Goal: Task Accomplishment & Management: Manage account settings

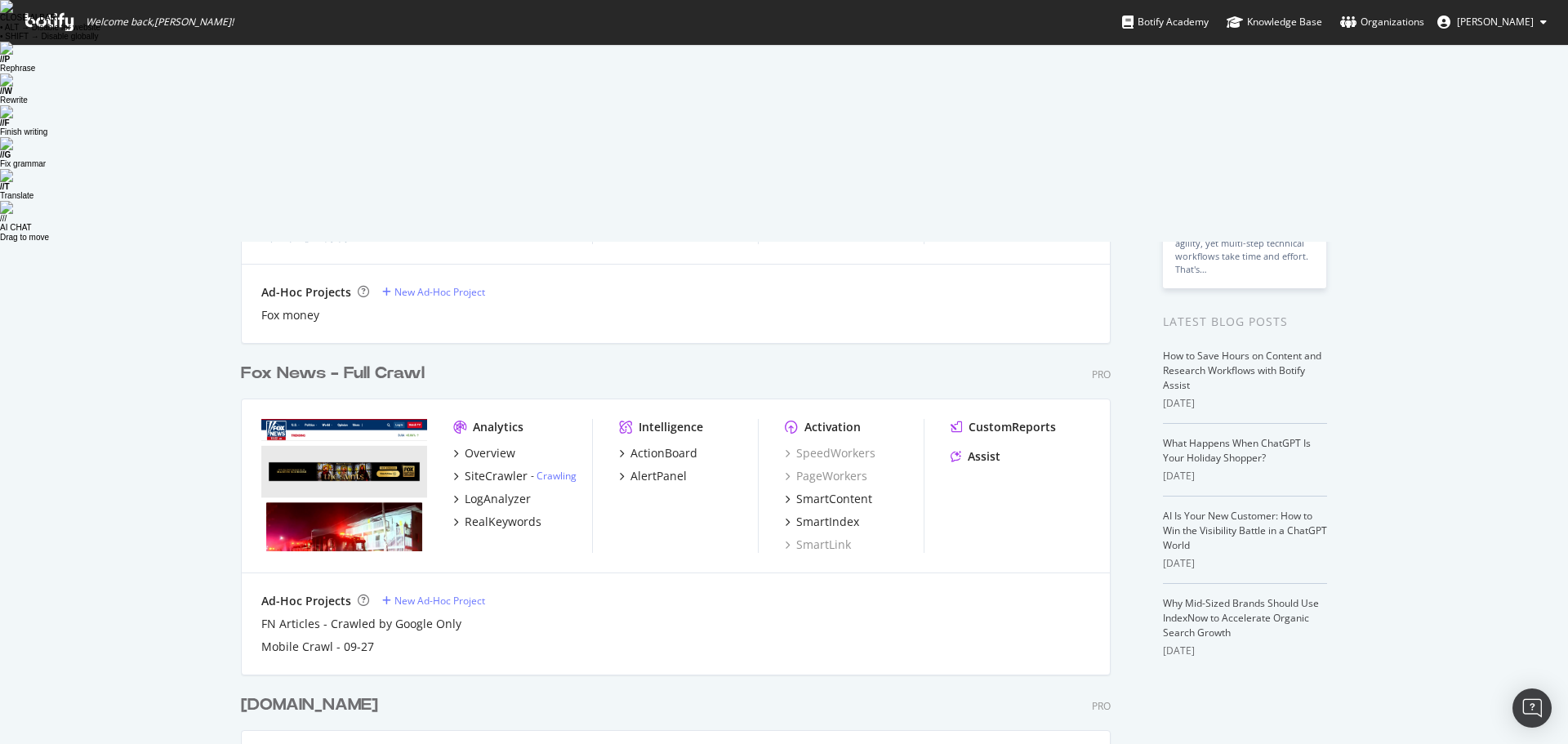
scroll to position [229, 0]
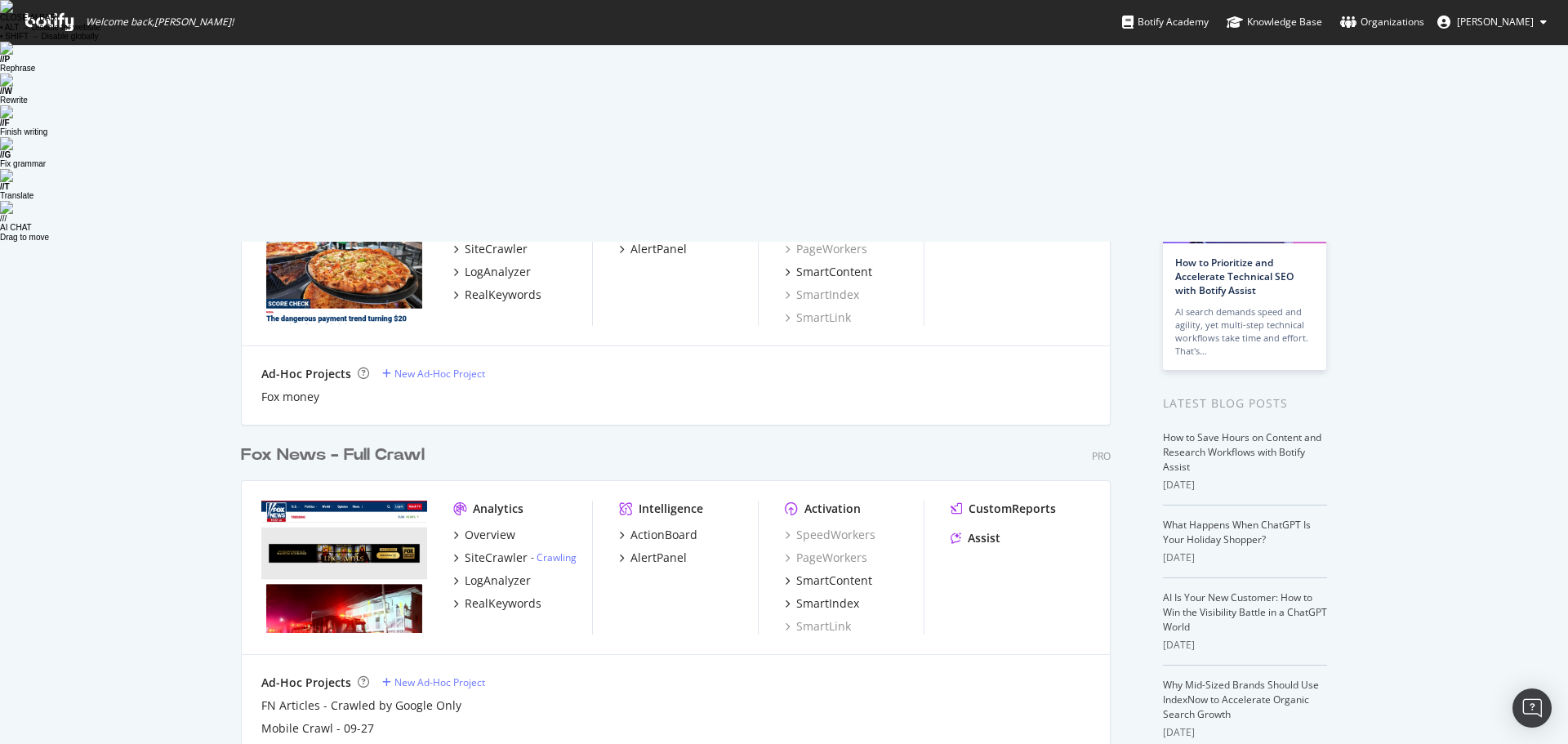
click at [328, 443] on div "Fox News - Full Crawl" at bounding box center [332, 455] width 184 height 24
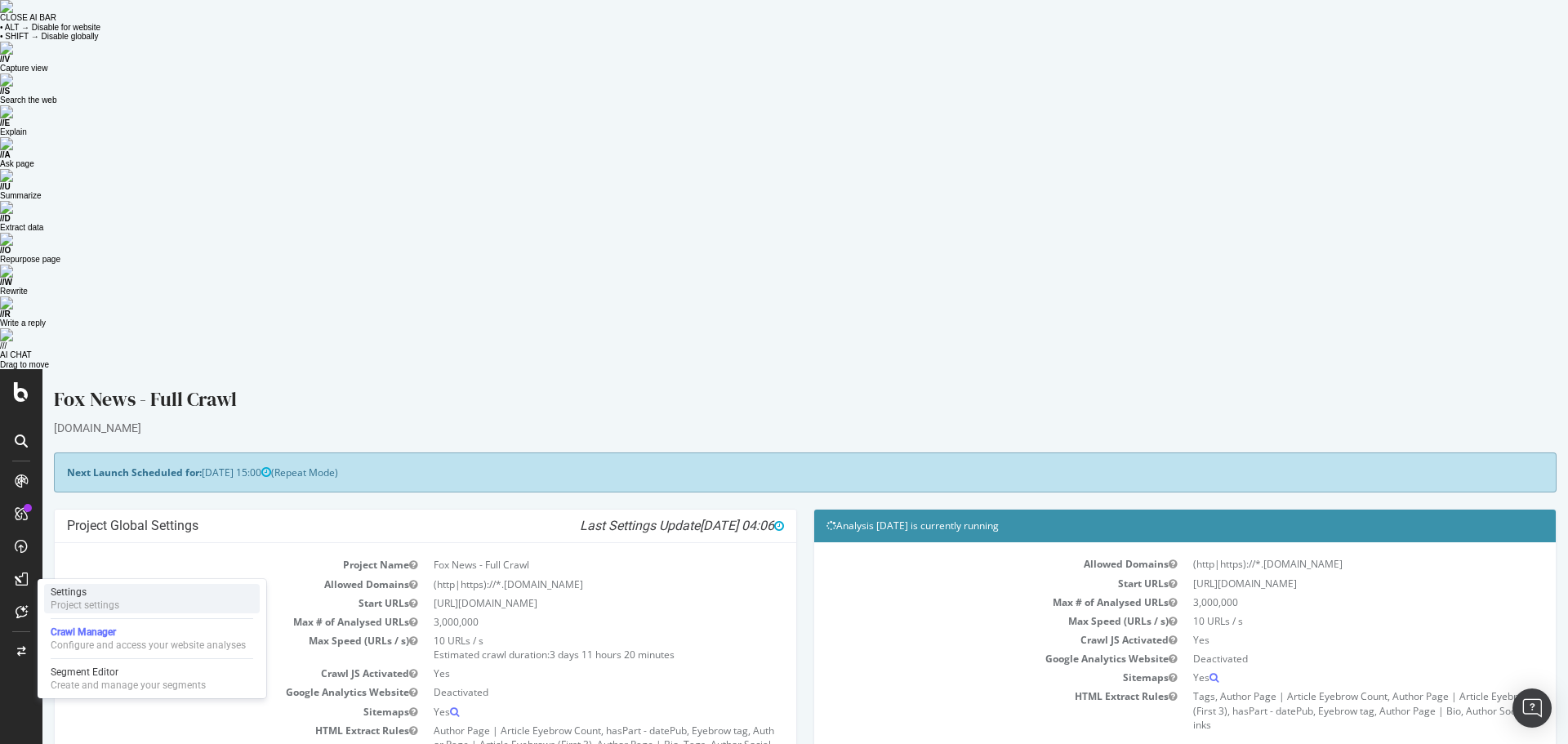
click at [82, 593] on div "Settings" at bounding box center [85, 592] width 69 height 13
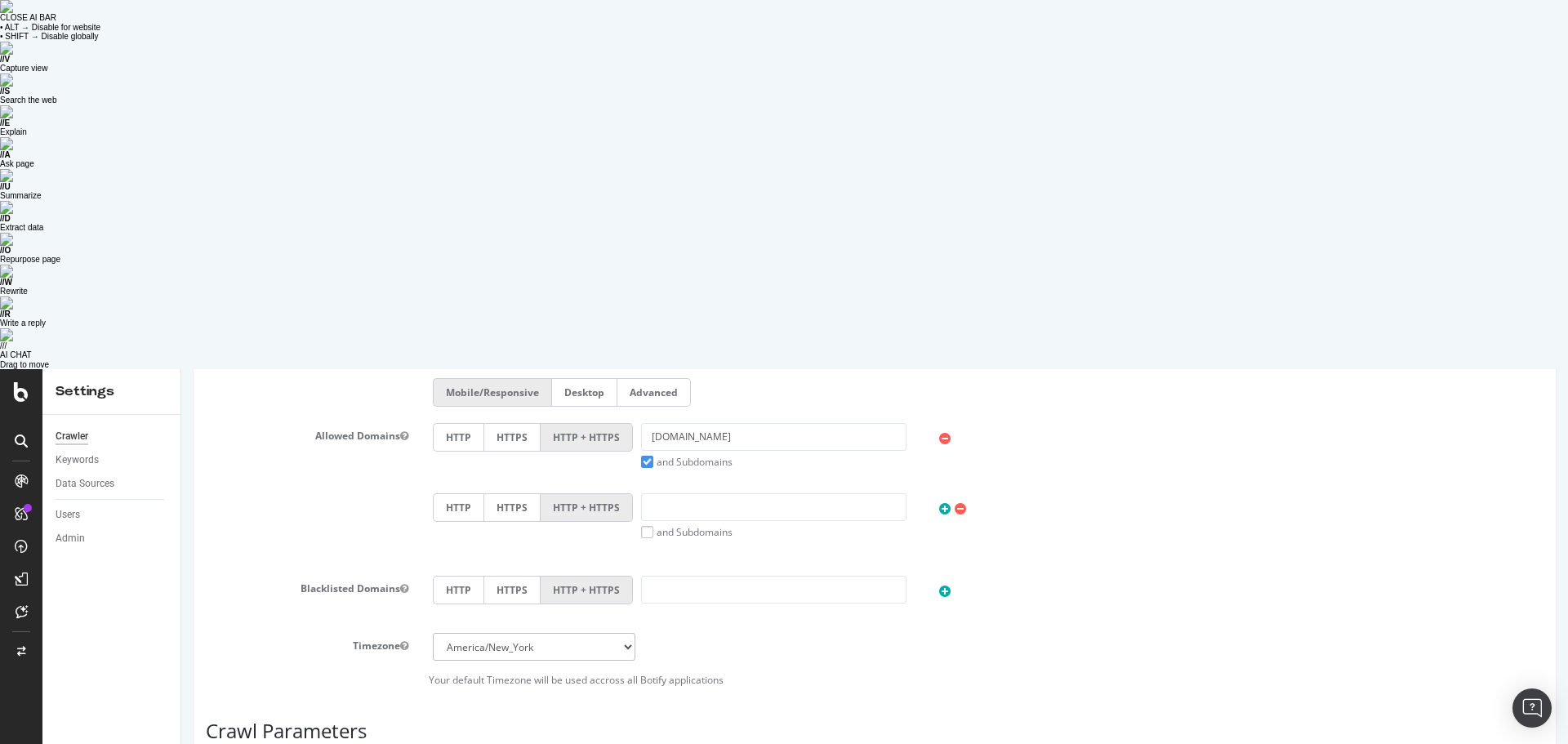
scroll to position [718, 0]
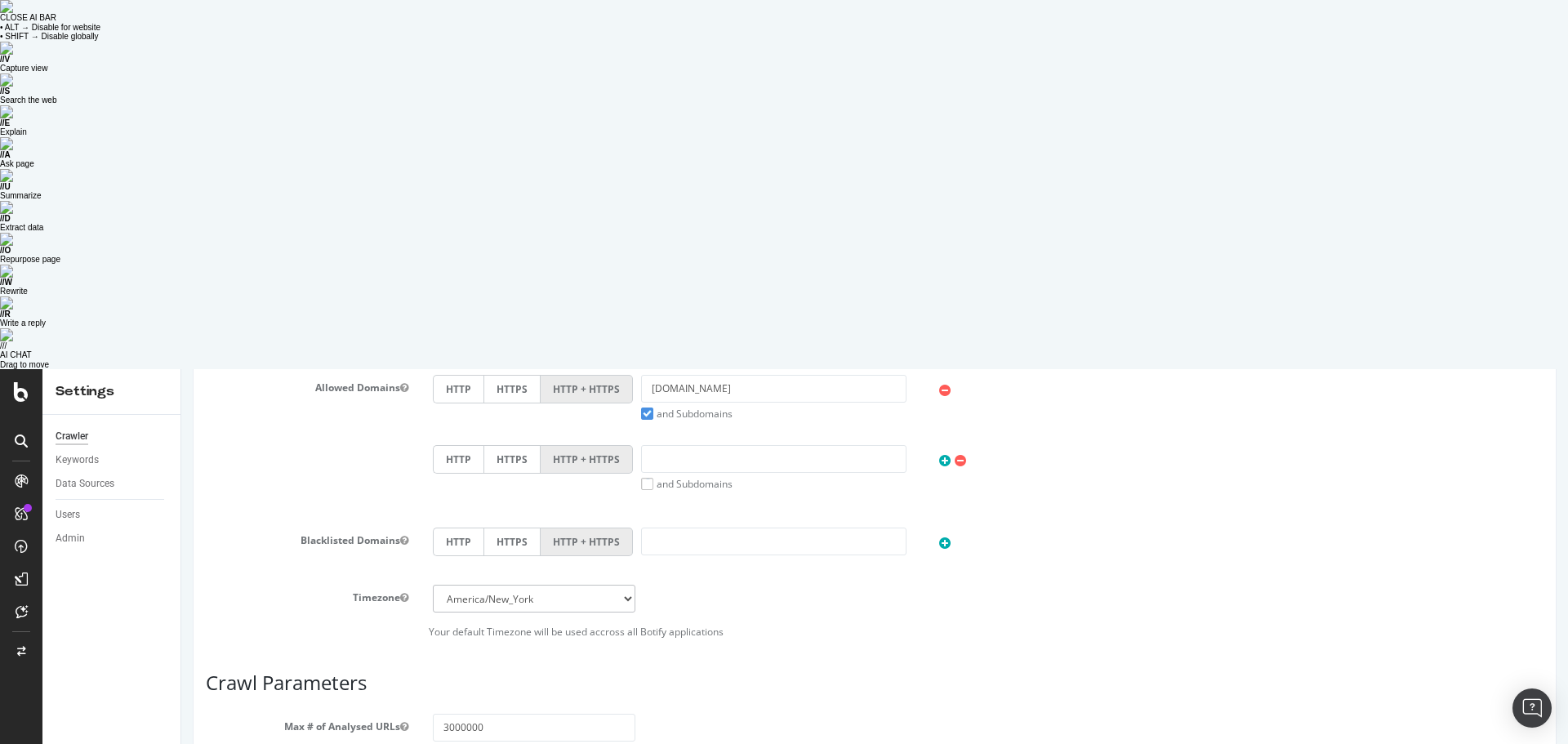
drag, startPoint x: 452, startPoint y: 766, endPoint x: 429, endPoint y: 766, distance: 23.0
drag, startPoint x: 448, startPoint y: 768, endPoint x: 430, endPoint y: 767, distance: 18.0
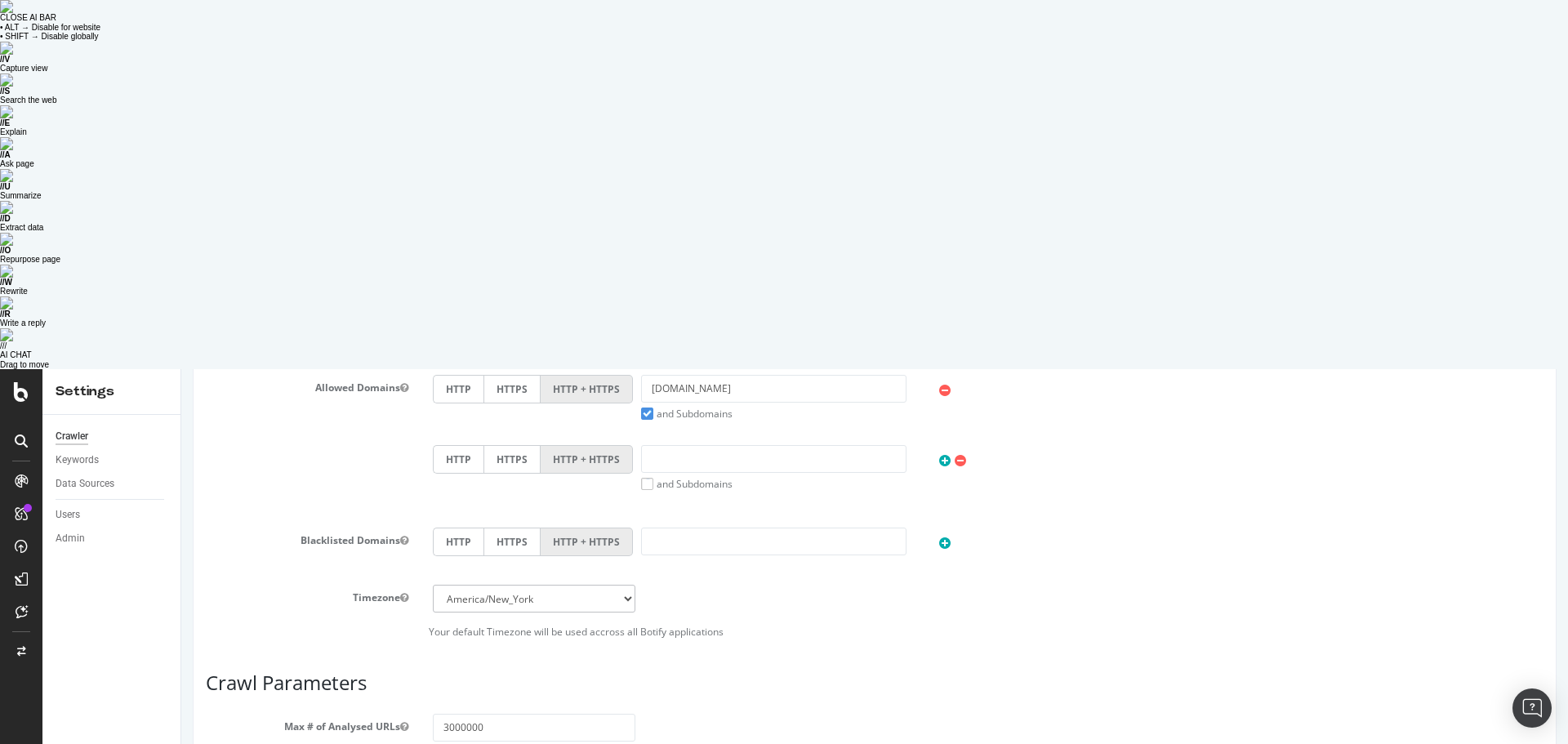
drag, startPoint x: 447, startPoint y: 769, endPoint x: 420, endPoint y: 768, distance: 27.0
type input "9"
type input "1"
type input "9"
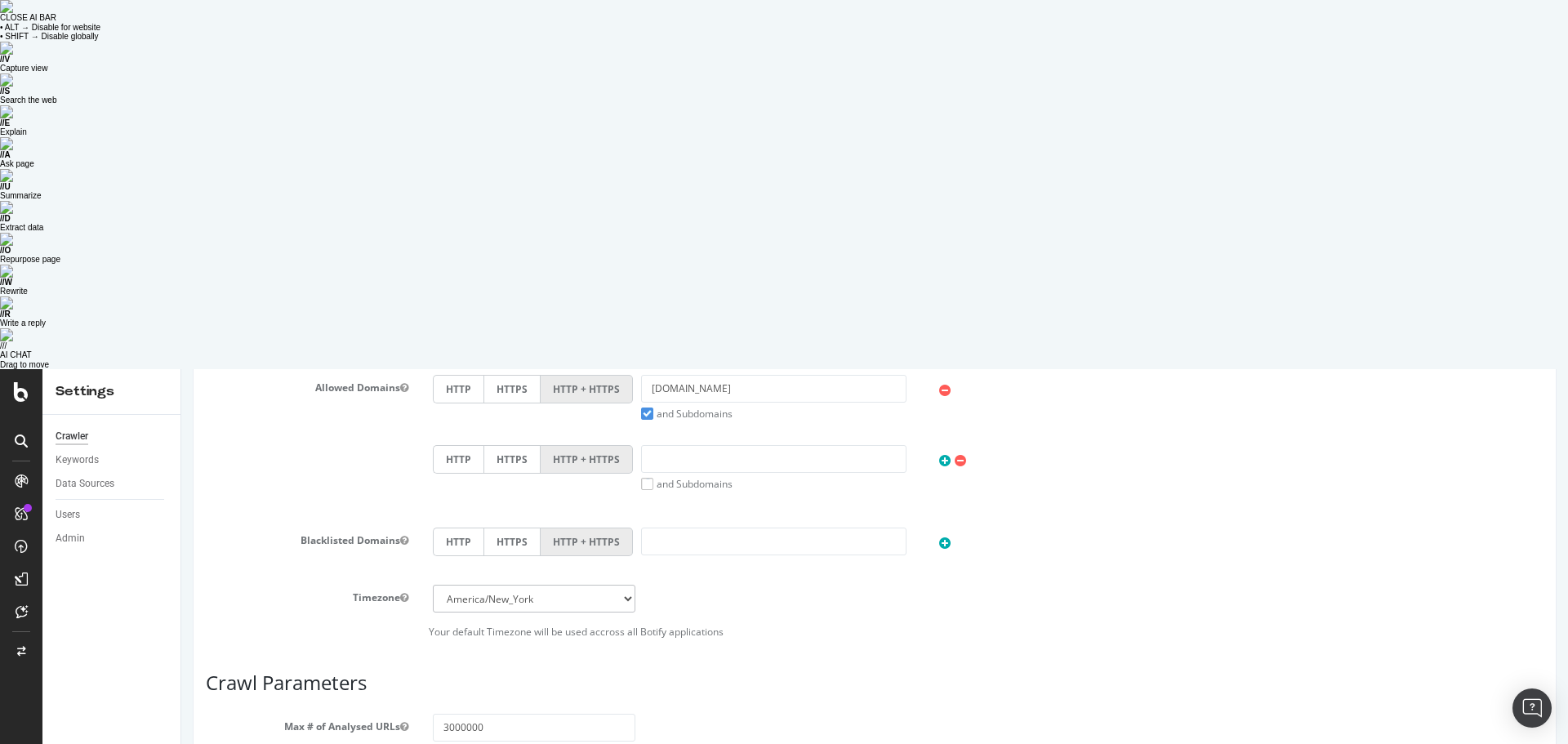
type input "1"
type input "2"
type input "3"
type input "4"
type input "5"
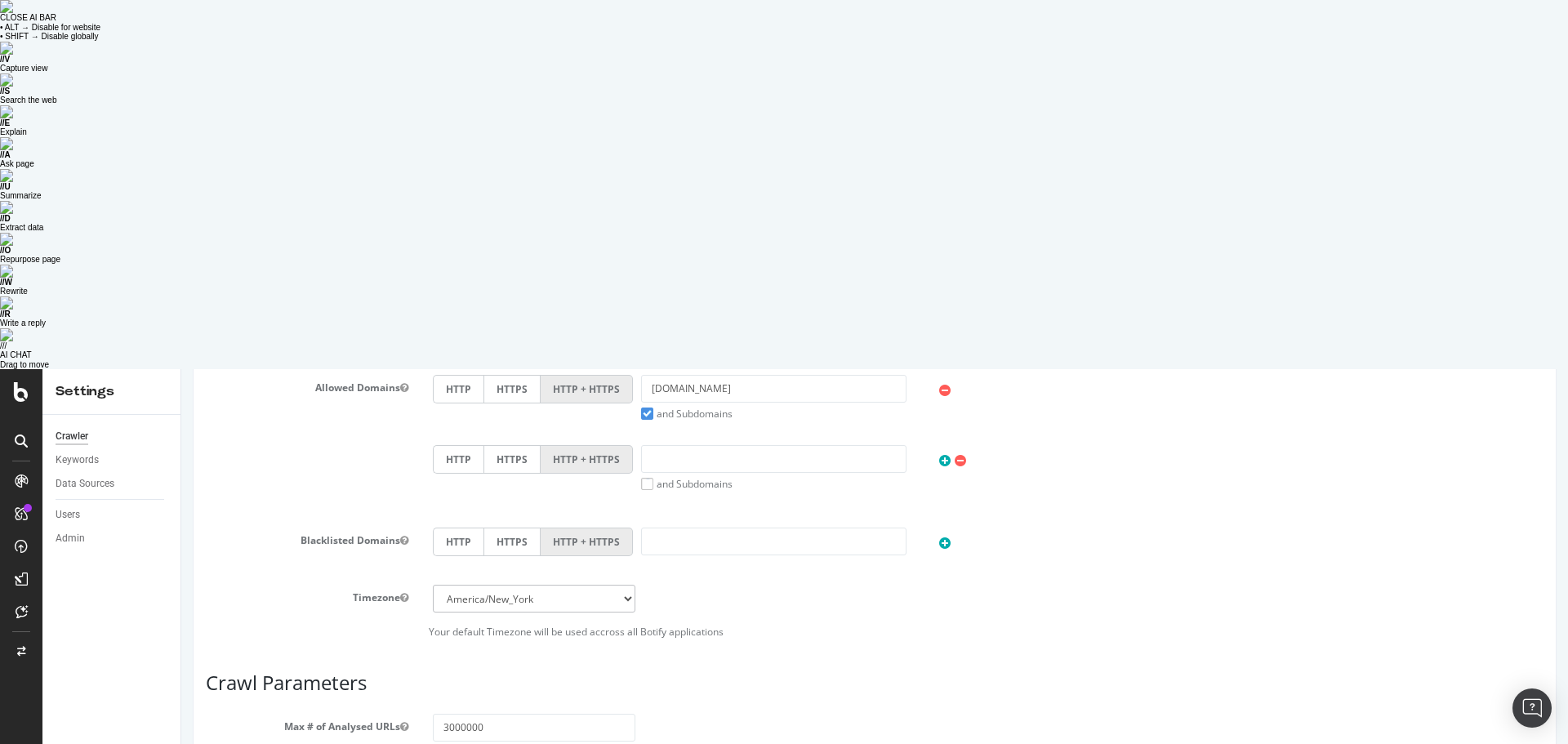
type input "6"
type input "7"
type input "8"
type input "9"
type input "1"
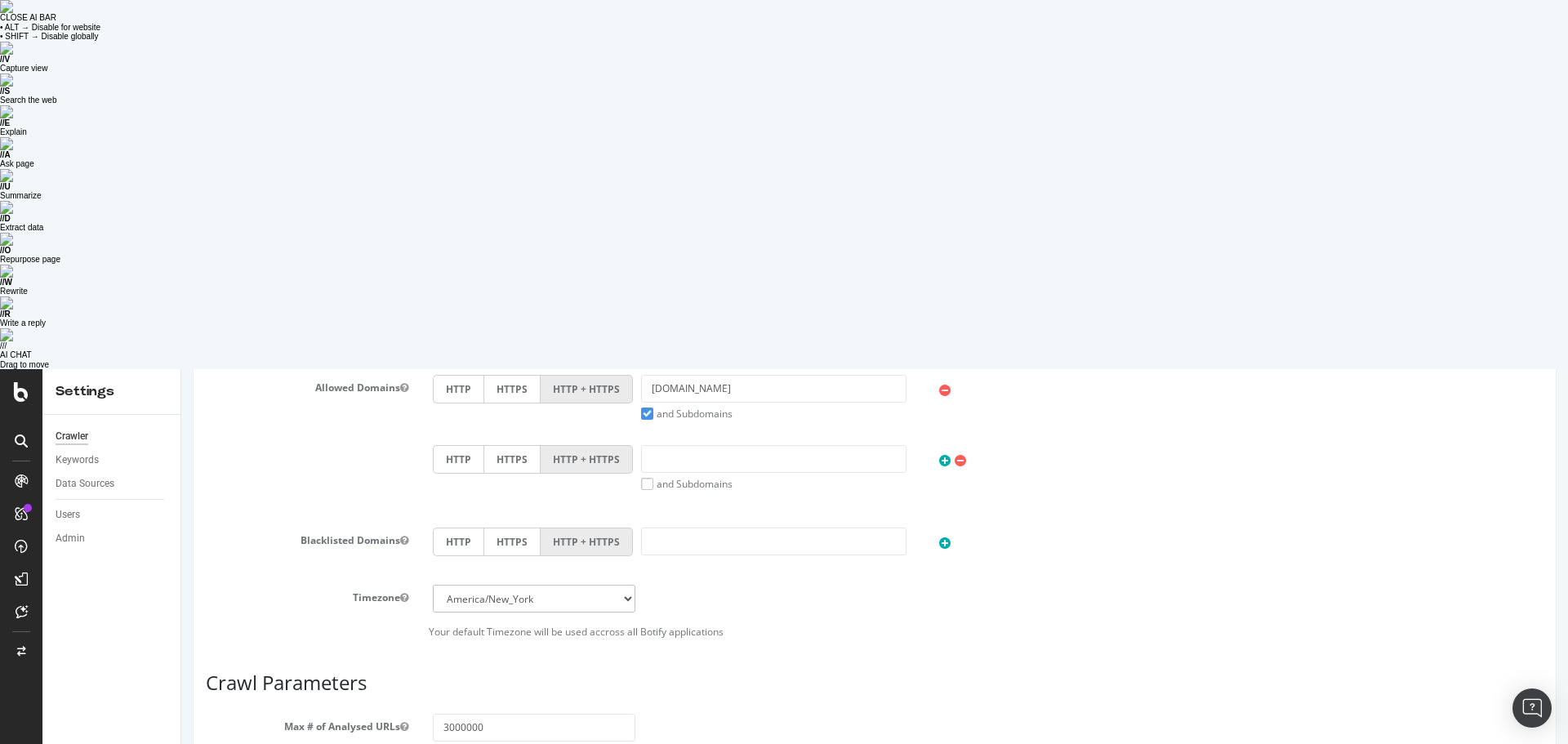
type input "9"
type input "8"
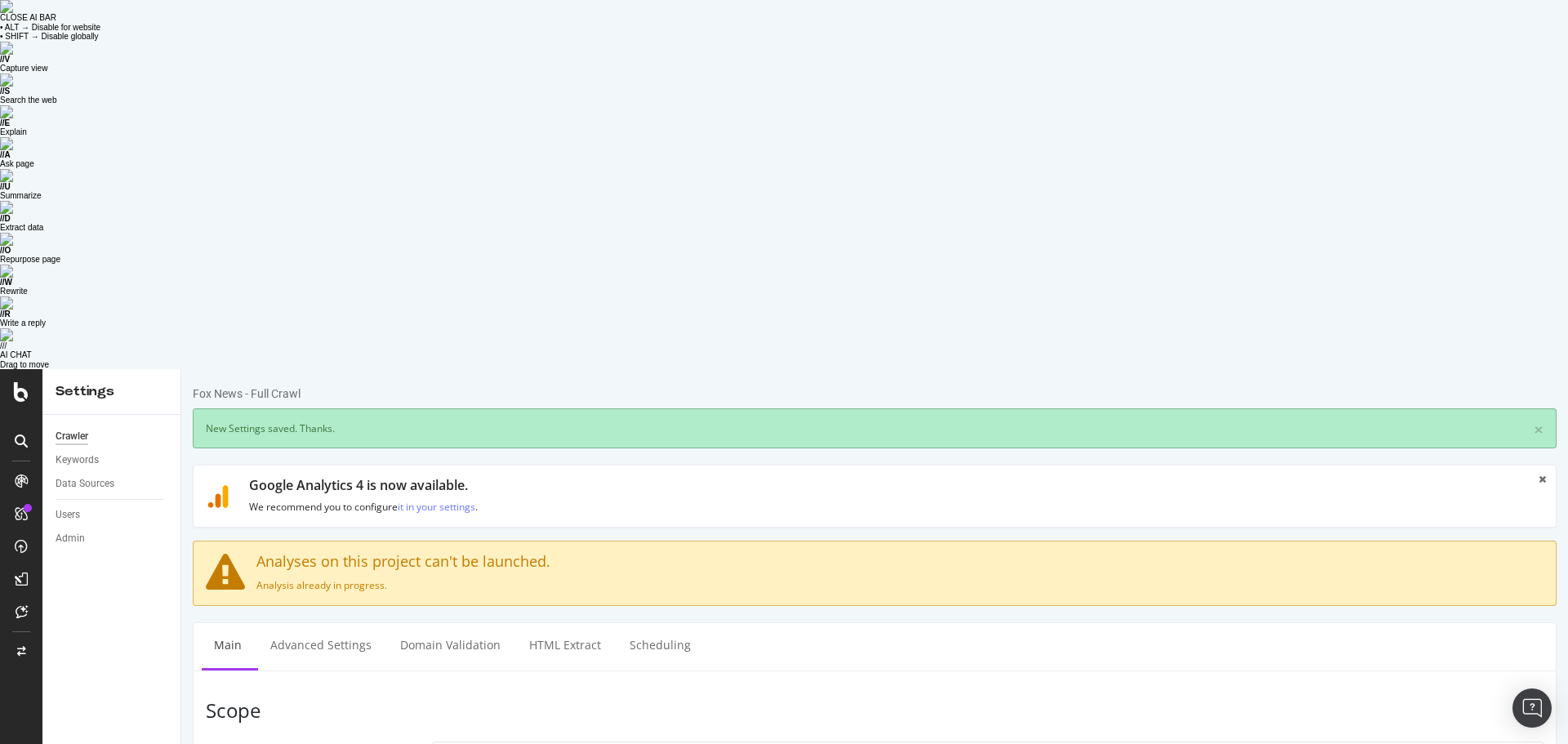
scroll to position [0, 0]
click at [23, 382] on icon at bounding box center [21, 392] width 14 height 20
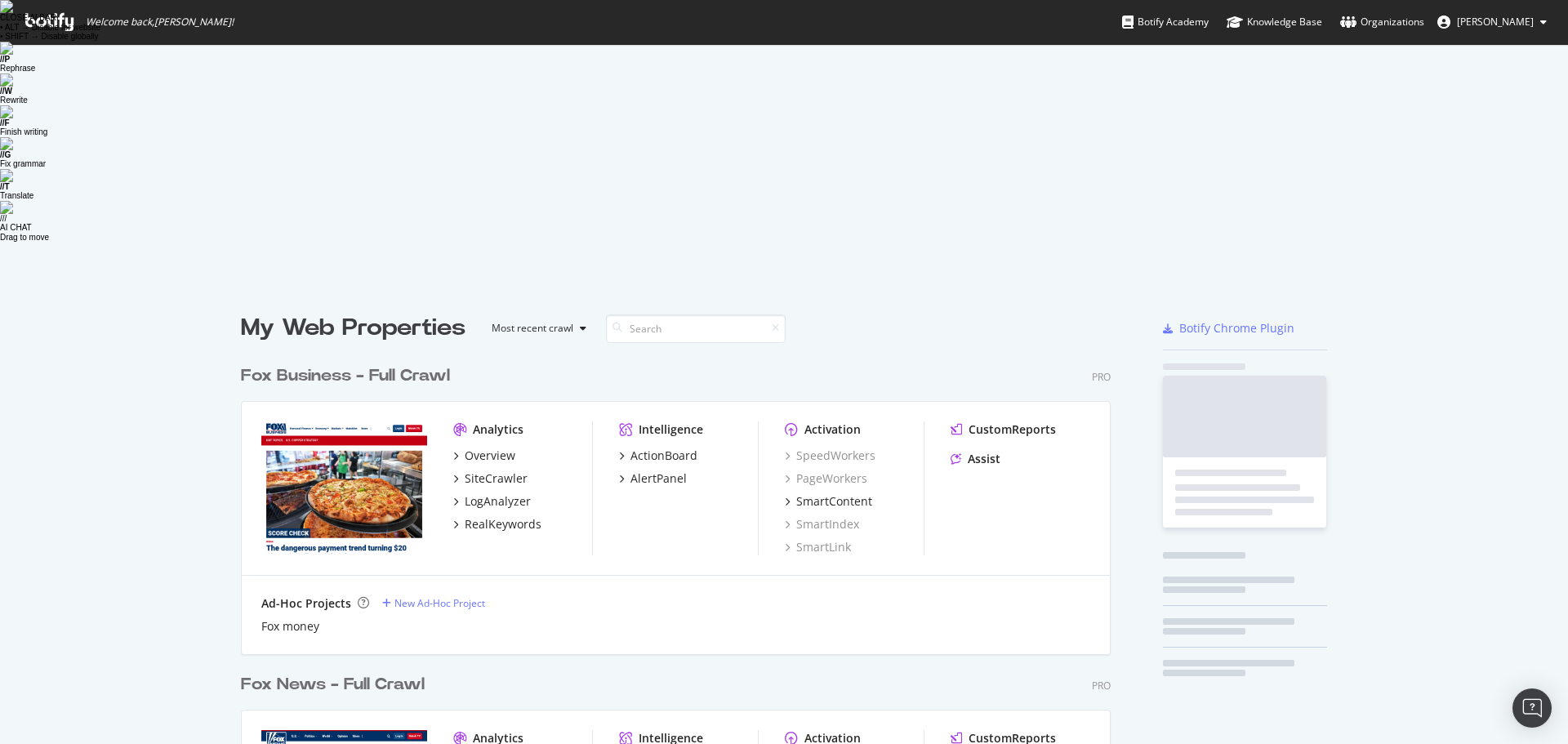
scroll to position [732, 1544]
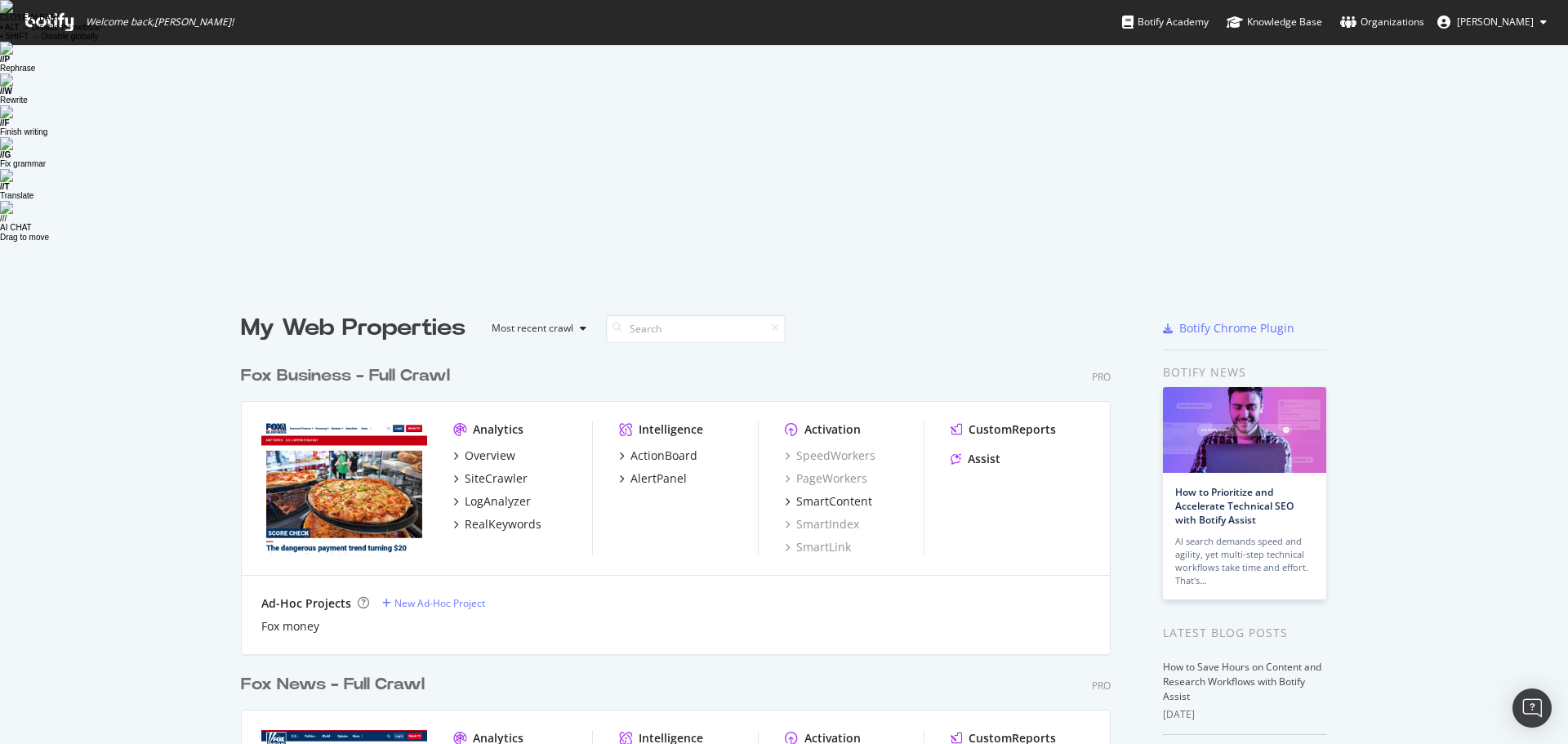
click at [316, 364] on div "Fox Business - Full Crawl" at bounding box center [345, 376] width 209 height 24
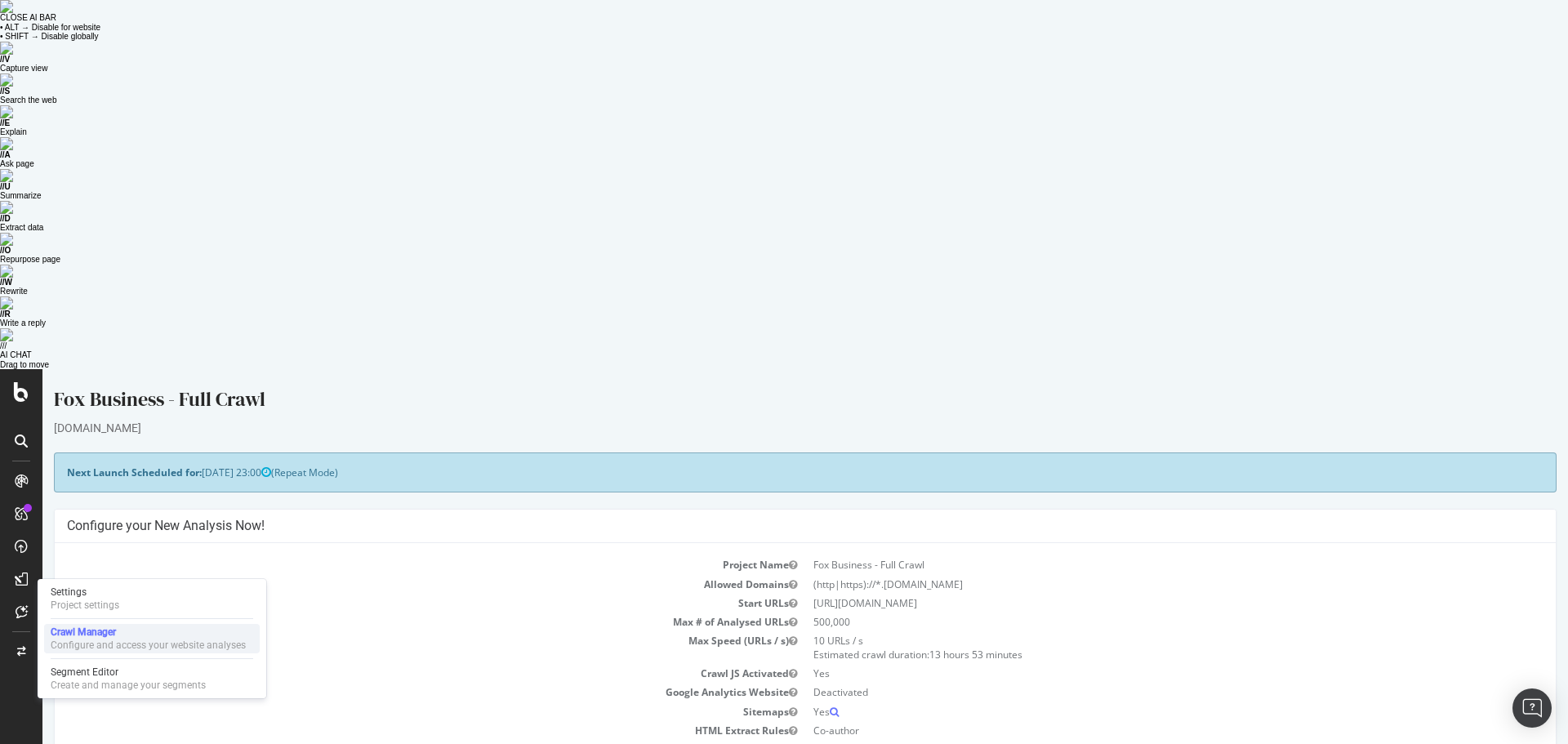
click at [79, 642] on div "Configure and access your website analyses" at bounding box center [148, 645] width 195 height 13
click at [74, 595] on div "Settings" at bounding box center [85, 592] width 69 height 13
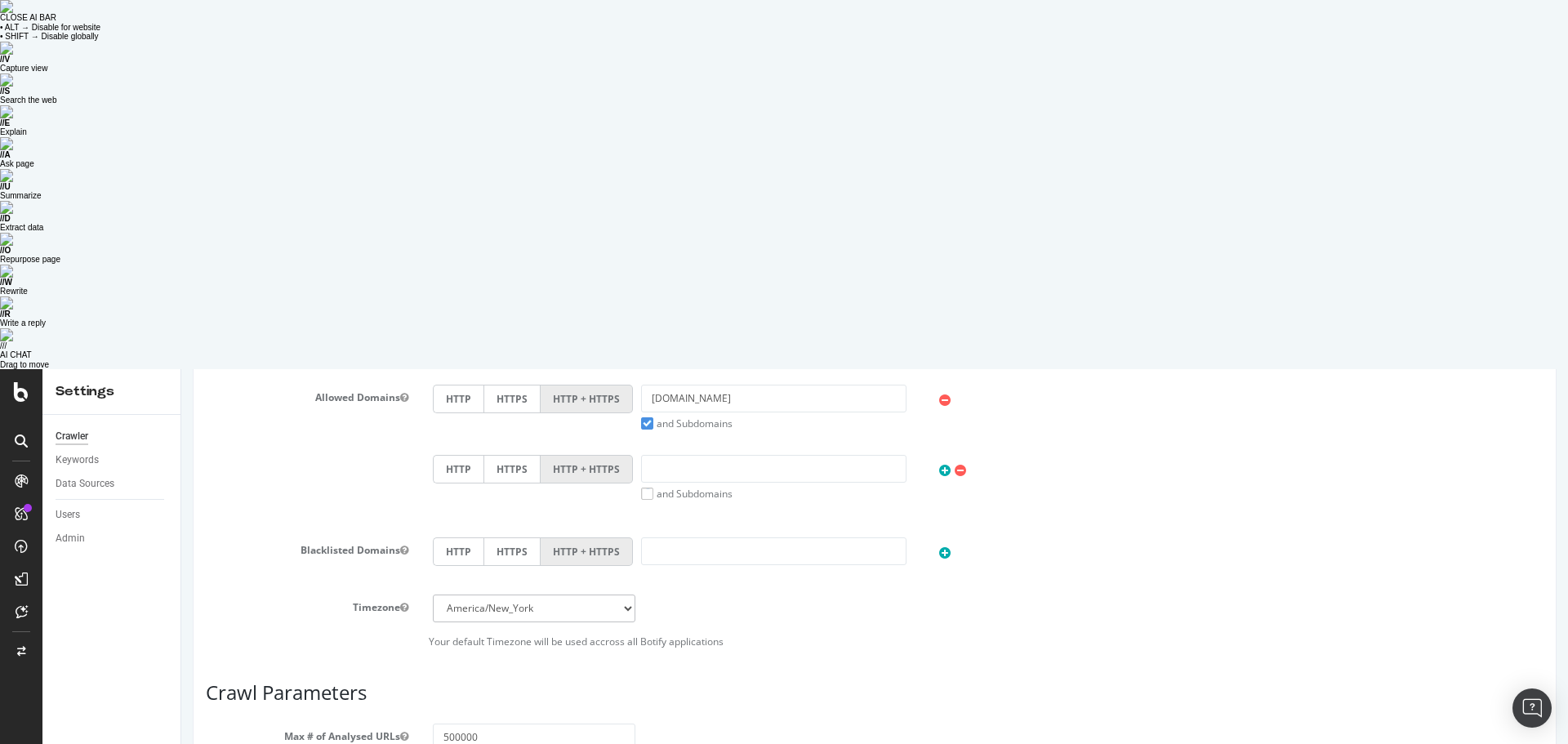
scroll to position [636, 0]
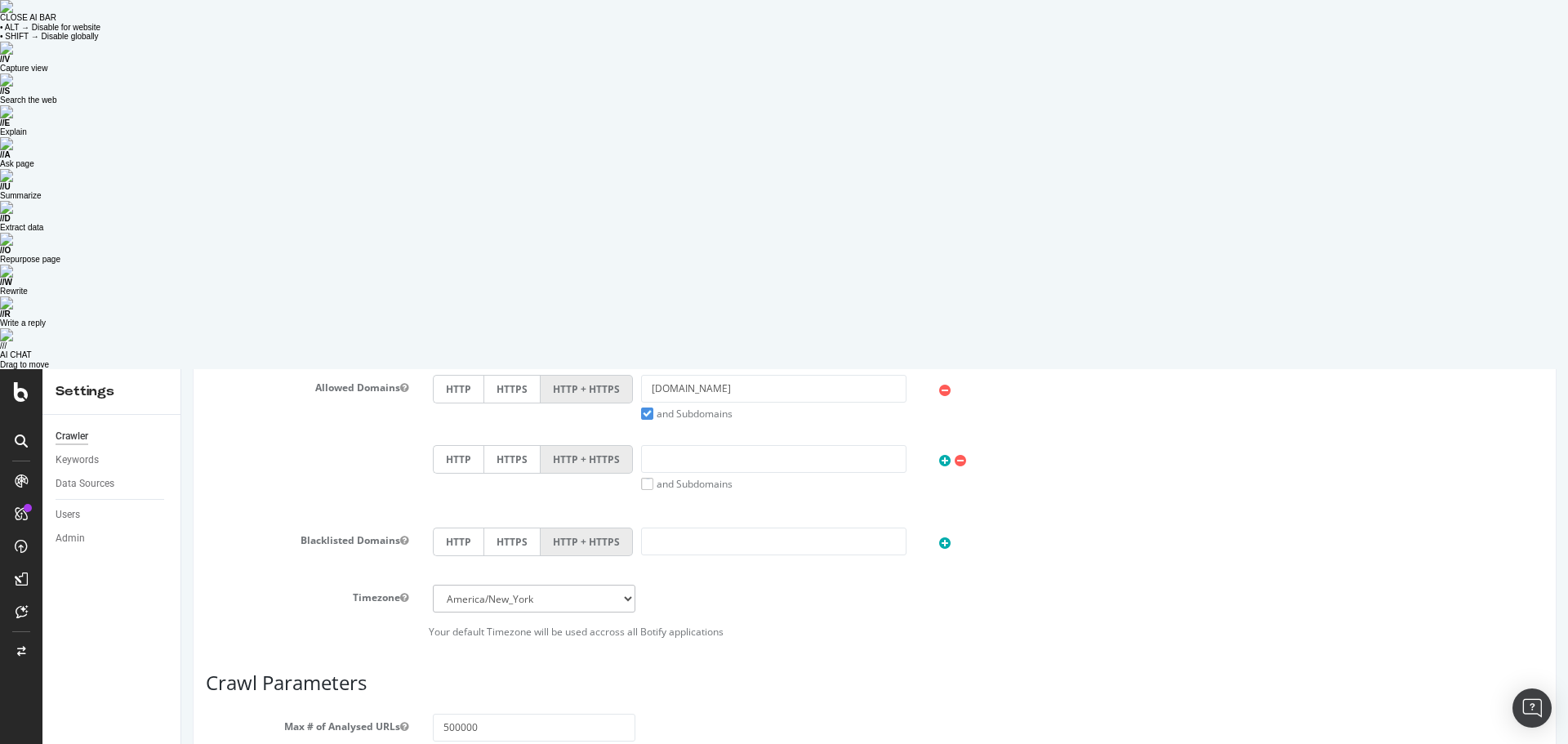
drag, startPoint x: 427, startPoint y: 766, endPoint x: 409, endPoint y: 766, distance: 18.0
type input "8"
type input "5"
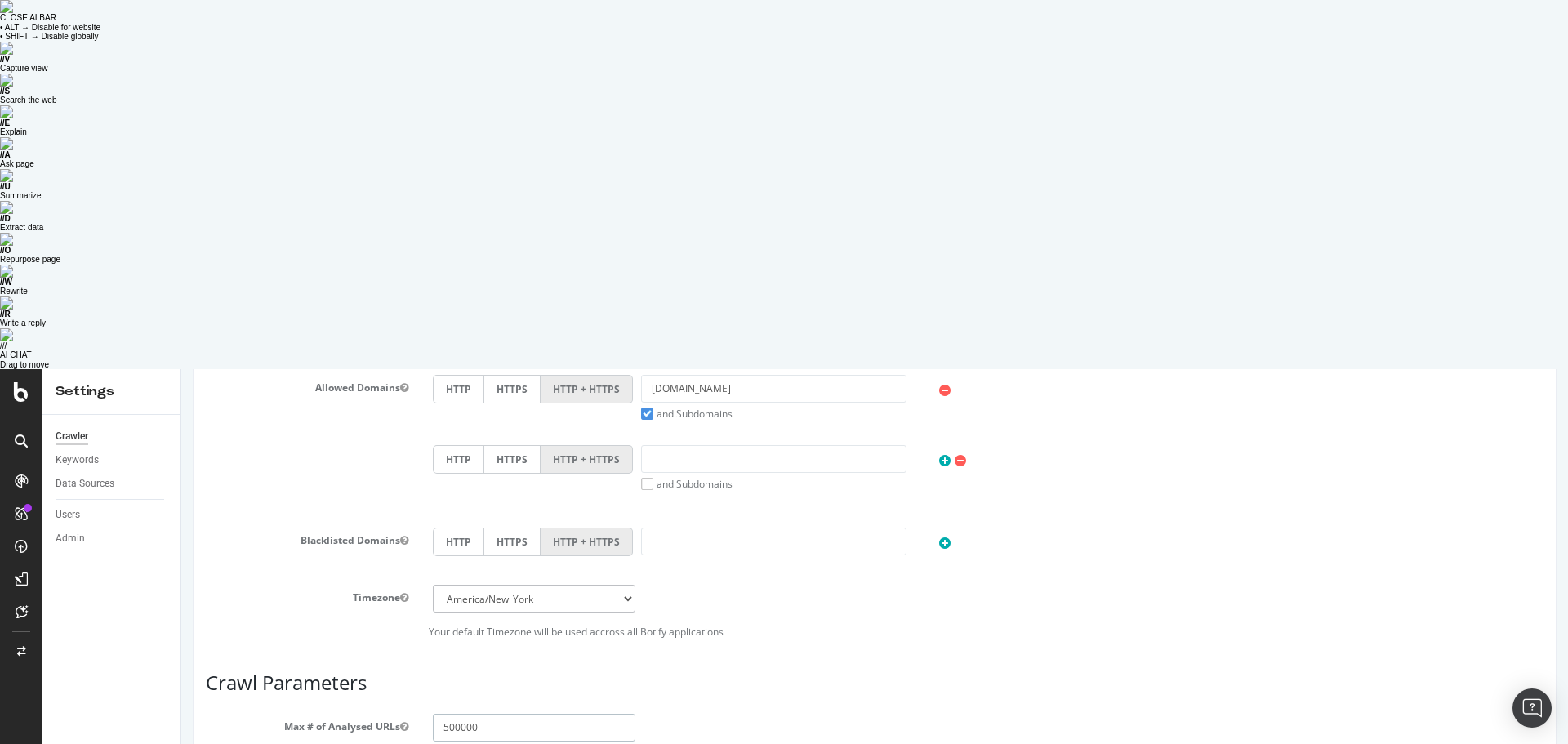
click at [438, 727] on input "500000" at bounding box center [534, 728] width 203 height 28
type input "1000000"
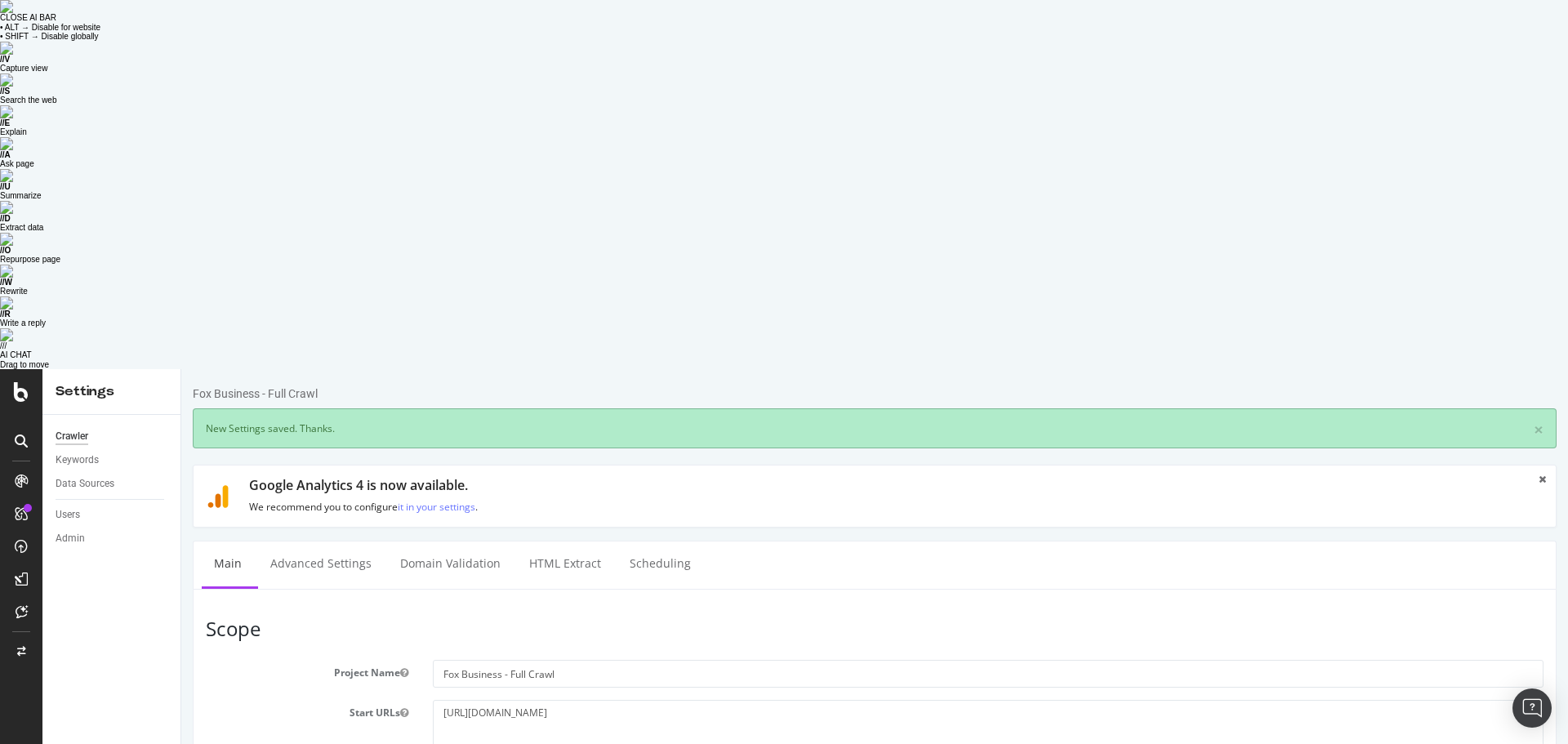
scroll to position [0, 0]
click at [21, 382] on icon at bounding box center [21, 392] width 14 height 20
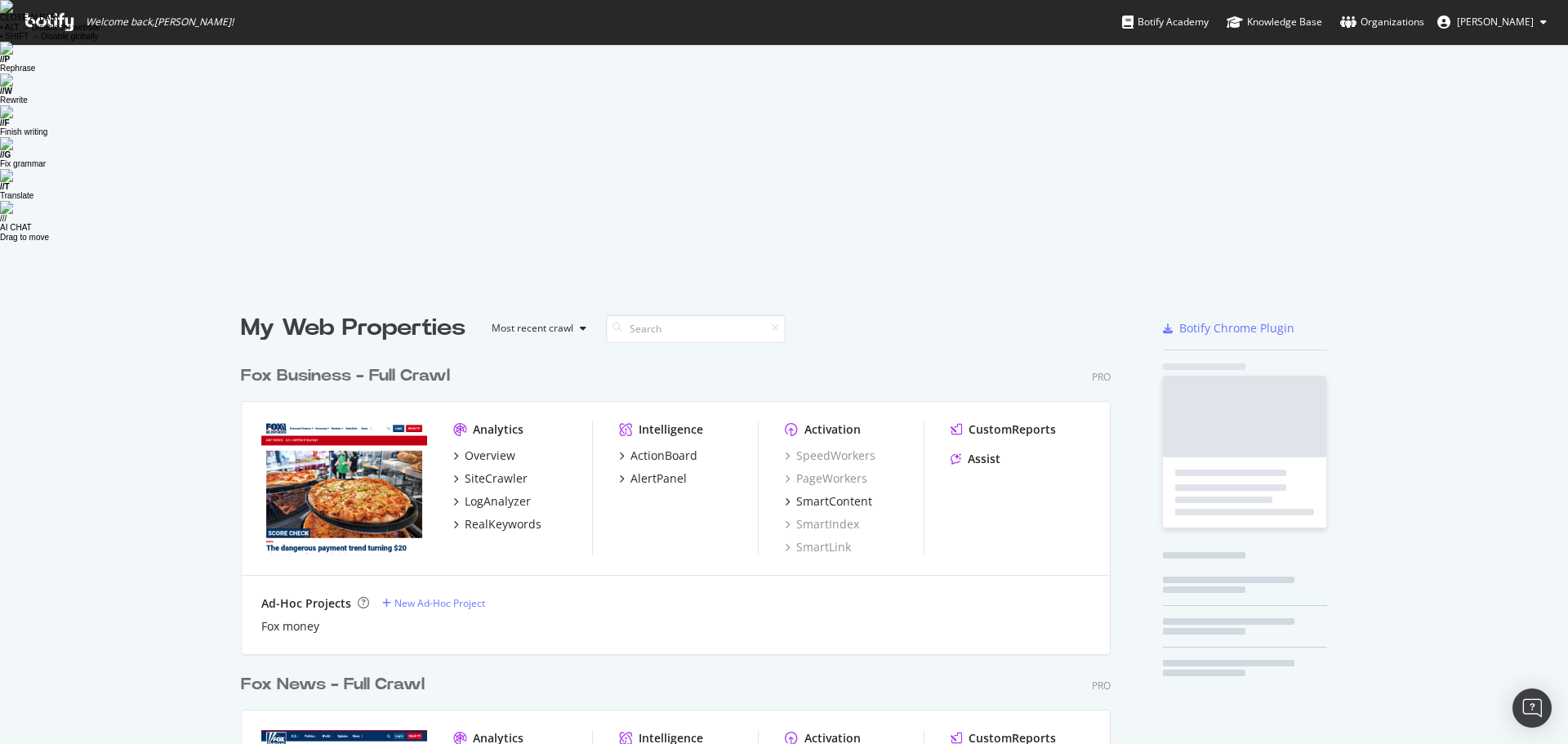
scroll to position [732, 1544]
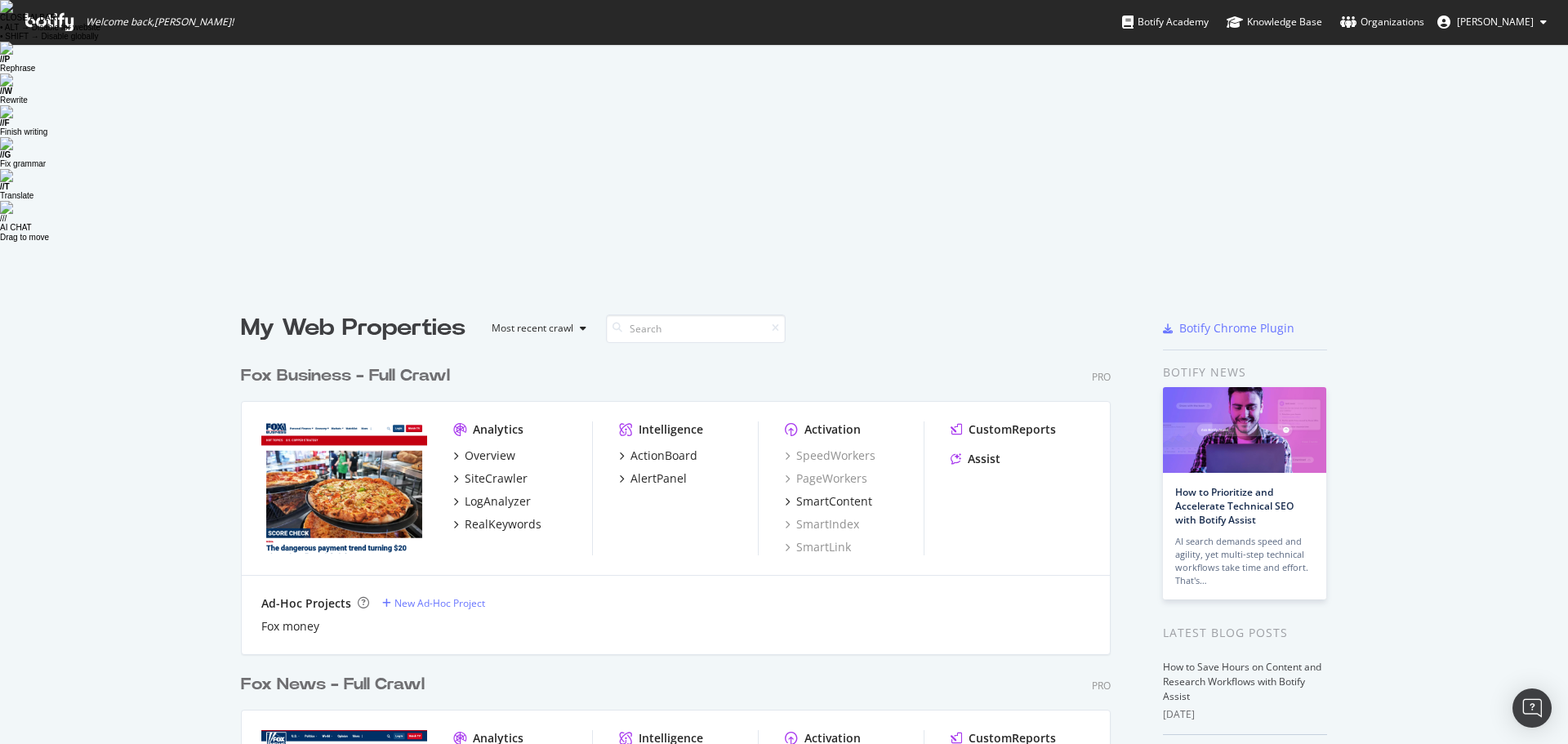
click at [310, 673] on div "Fox News - Full Crawl" at bounding box center [332, 685] width 184 height 24
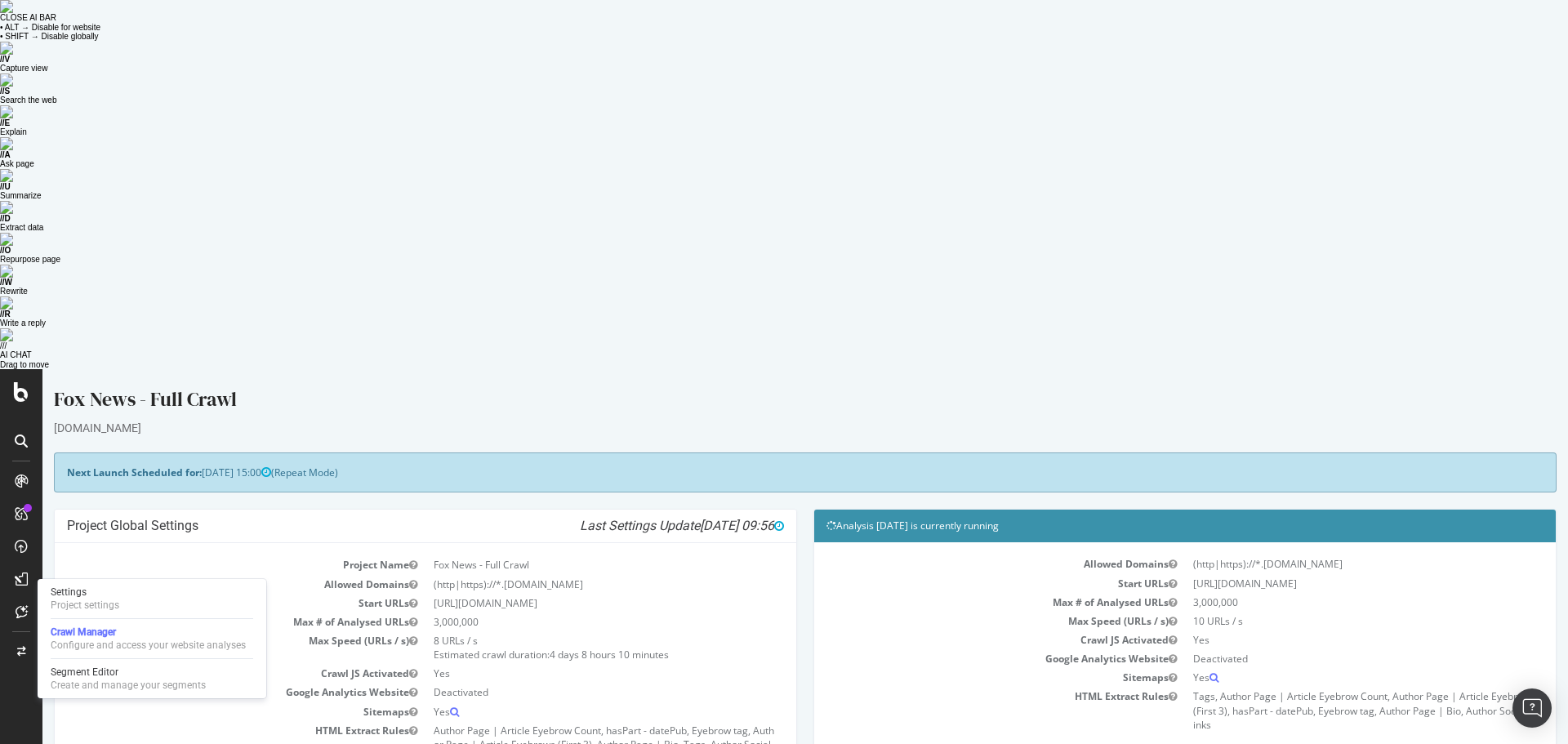
click at [476, 413] on div "Fox News - Full Crawl" at bounding box center [804, 402] width 1503 height 34
